Goal: Task Accomplishment & Management: Complete application form

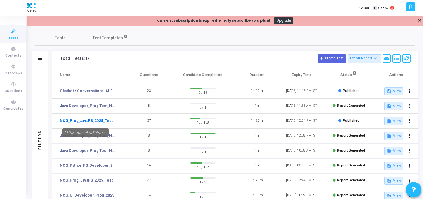
click at [95, 120] on link "NCG_Prog_JavaFS_2025_Test" at bounding box center [86, 121] width 53 height 6
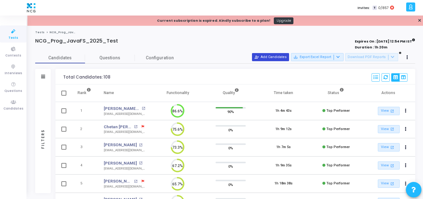
click at [270, 59] on button "person_add_alt Add Candidates" at bounding box center [270, 57] width 37 height 8
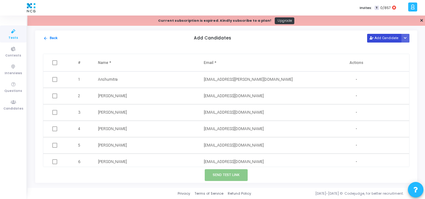
click at [378, 35] on button "Add Candidate" at bounding box center [384, 38] width 34 height 8
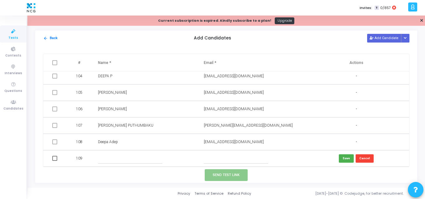
click at [207, 159] on input "text" at bounding box center [236, 159] width 64 height 10
paste input "[EMAIL_ADDRESS][DOMAIN_NAME]"
type input "[EMAIL_ADDRESS][DOMAIN_NAME]"
click at [117, 155] on input "text" at bounding box center [130, 159] width 64 height 10
paste input "[PERSON_NAME]"
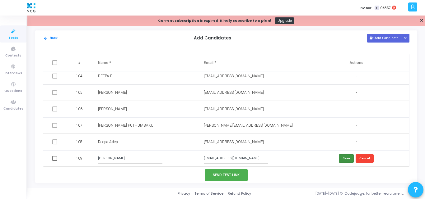
type input "[PERSON_NAME]"
click at [344, 161] on button "Save" at bounding box center [346, 159] width 15 height 8
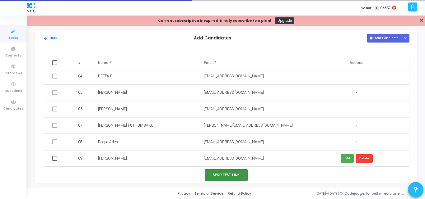
click at [234, 179] on button "Send Test Link" at bounding box center [226, 176] width 43 height 12
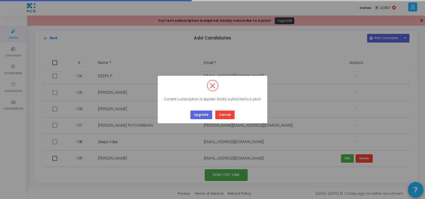
click at [198, 120] on div "? ! i × Current subscription is expired. Kindly subscribe to a plan! Upgrade Ca…" at bounding box center [213, 100] width 110 height 48
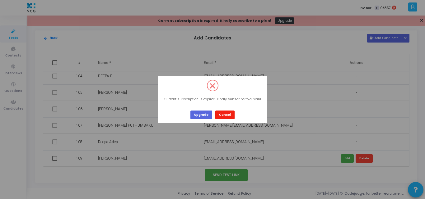
click at [224, 112] on button "Cancel" at bounding box center [224, 115] width 19 height 8
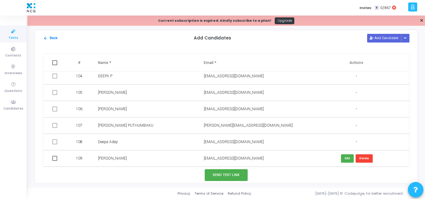
click at [12, 33] on icon at bounding box center [13, 32] width 13 height 8
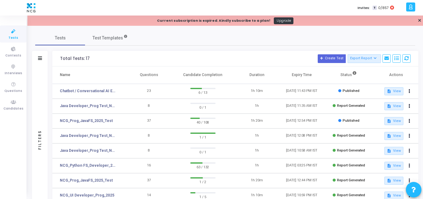
click at [230, 19] on div "Current subscription is expired. Kindly subscribe to a plan!" at bounding box center [213, 20] width 113 height 5
click at [8, 37] on link "Tests" at bounding box center [13, 34] width 26 height 17
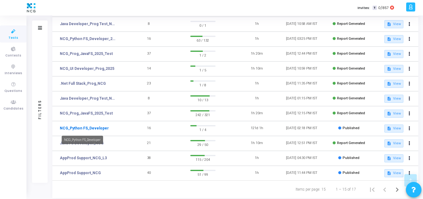
scroll to position [142, 0]
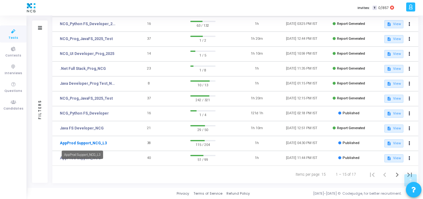
click at [76, 145] on link "AppProd Support_NCG_L3" at bounding box center [83, 144] width 47 height 6
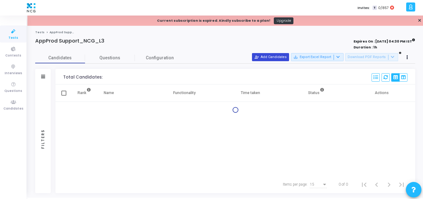
click at [281, 44] on div "Expires On : [DATE] 04:30 PM IST Duration : 1h" at bounding box center [339, 44] width 152 height 11
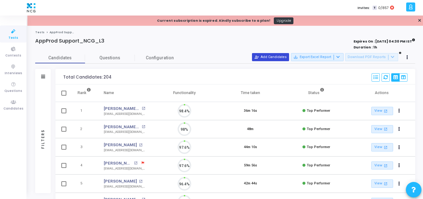
scroll to position [13, 16]
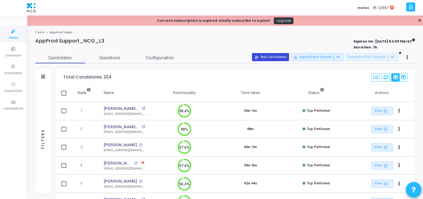
click at [270, 59] on button "person_add_alt Add Candidates" at bounding box center [270, 57] width 37 height 8
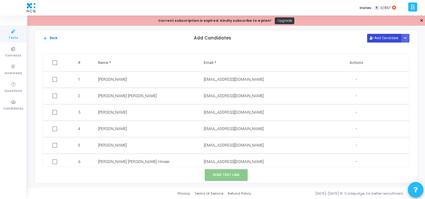
click at [378, 38] on button "Add Candidate" at bounding box center [384, 38] width 34 height 8
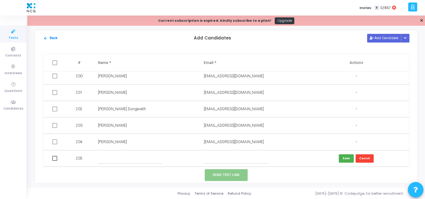
click at [207, 163] on input "text" at bounding box center [236, 159] width 64 height 10
paste input "[EMAIL_ADDRESS][DOMAIN_NAME]"
type input "[EMAIL_ADDRESS][DOMAIN_NAME]"
paste input "[PERSON_NAME]"
click at [121, 161] on input "[PERSON_NAME]" at bounding box center [130, 159] width 64 height 10
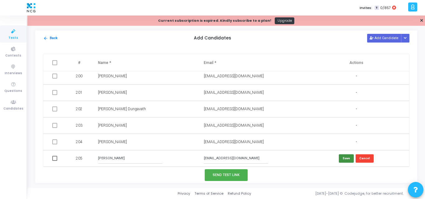
type input "[PERSON_NAME]"
click at [347, 156] on button "Save" at bounding box center [346, 159] width 15 height 8
click at [56, 157] on span at bounding box center [54, 158] width 5 height 5
click at [55, 161] on input "checkbox" at bounding box center [54, 161] width 0 height 0
checkbox input "true"
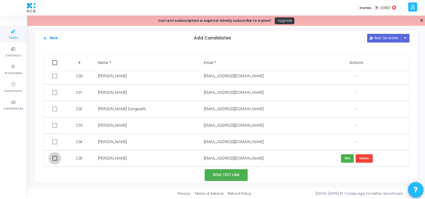
checkbox input "true"
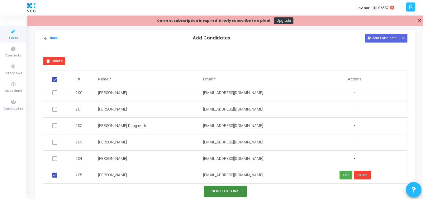
drag, startPoint x: 222, startPoint y: 185, endPoint x: 220, endPoint y: 188, distance: 3.4
click at [220, 188] on div "Send Test Link" at bounding box center [225, 192] width 380 height 16
click at [220, 188] on button "Send Test Link" at bounding box center [225, 192] width 43 height 12
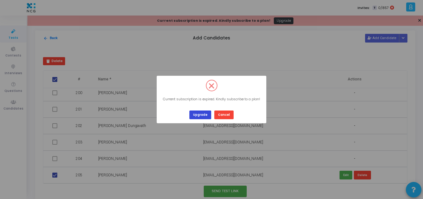
click at [199, 116] on button "Upgrade" at bounding box center [200, 115] width 22 height 8
